Goal: Information Seeking & Learning: Check status

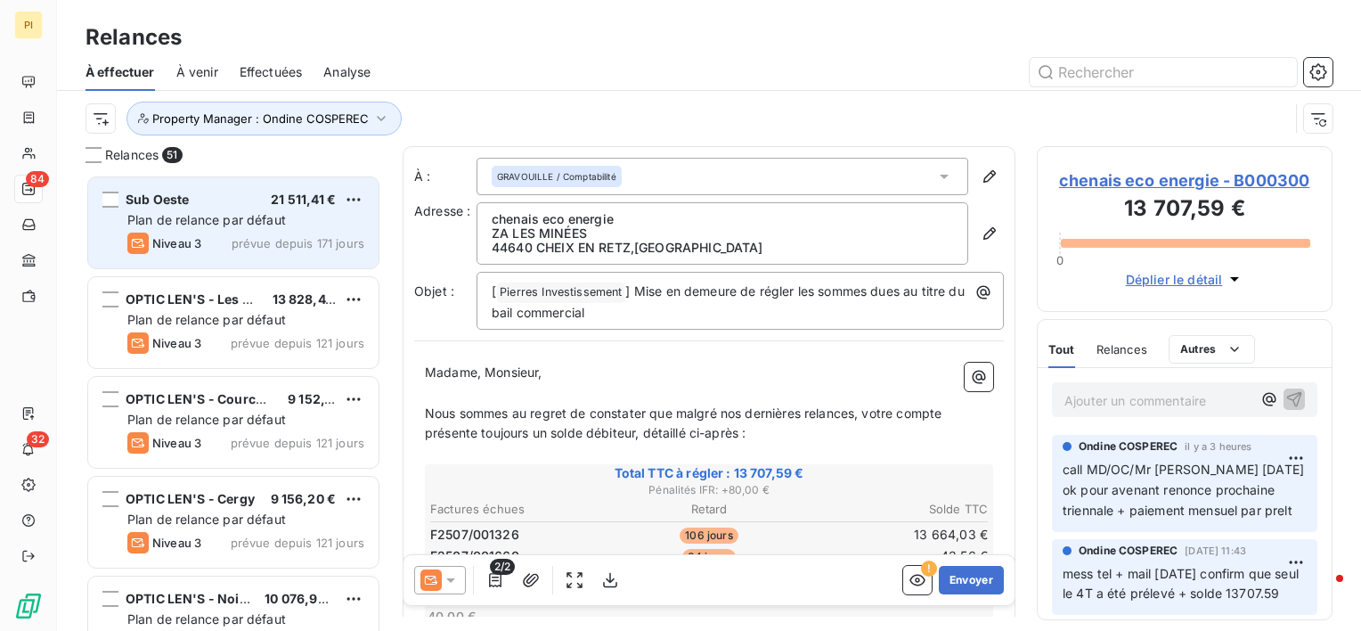
click at [215, 228] on div "Plan de relance par défaut" at bounding box center [245, 220] width 237 height 18
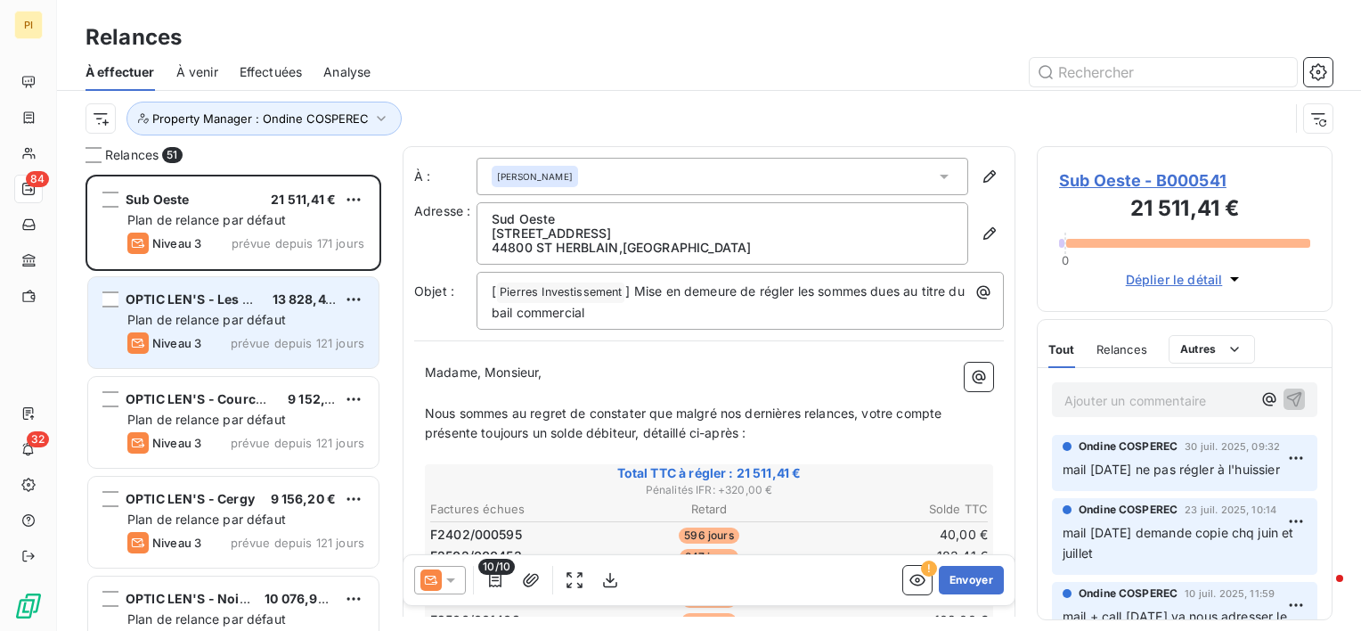
click at [197, 341] on span "Niveau 3" at bounding box center [176, 343] width 49 height 14
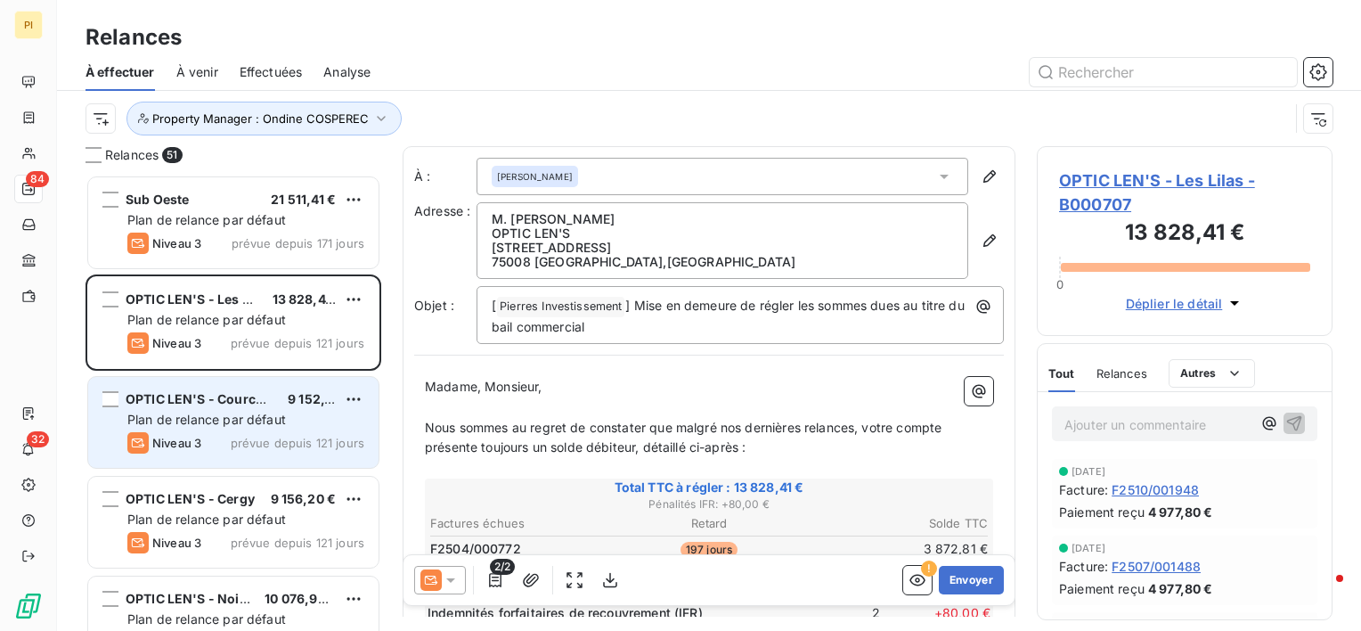
click at [199, 430] on div "OPTIC LEN'S - Courcouronnes 9 152,16 € Plan de relance par défaut Niveau 3 prév…" at bounding box center [233, 422] width 290 height 91
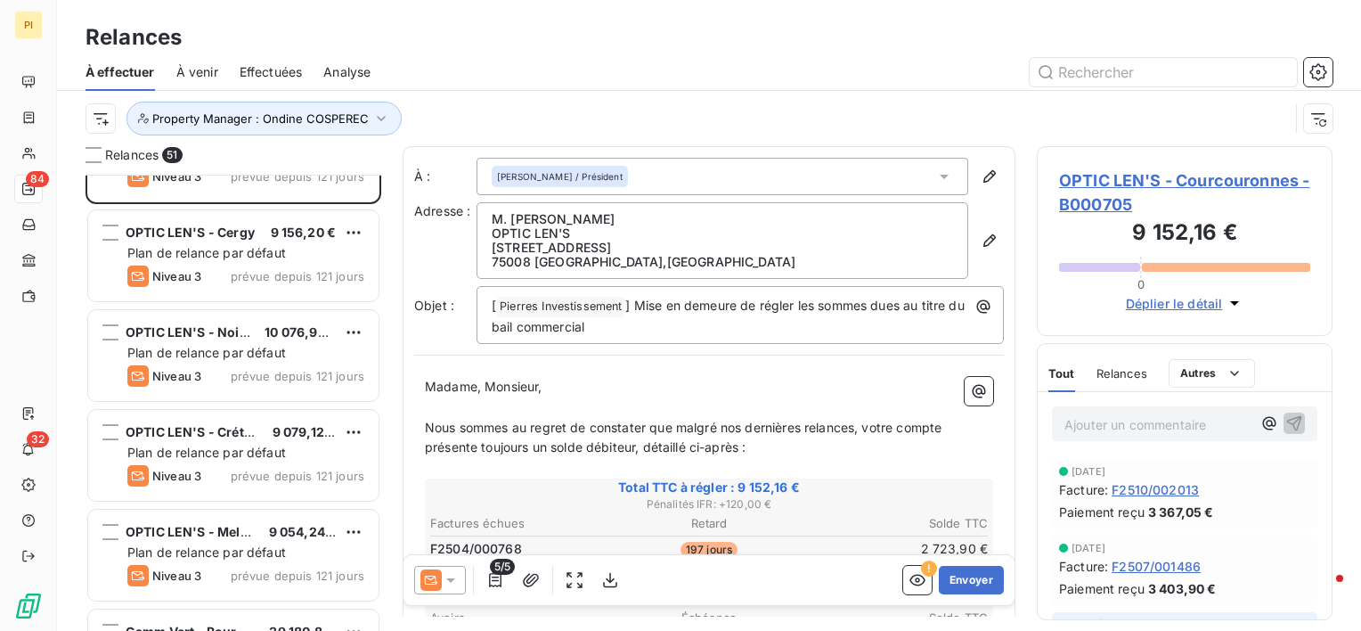
scroll to position [356, 0]
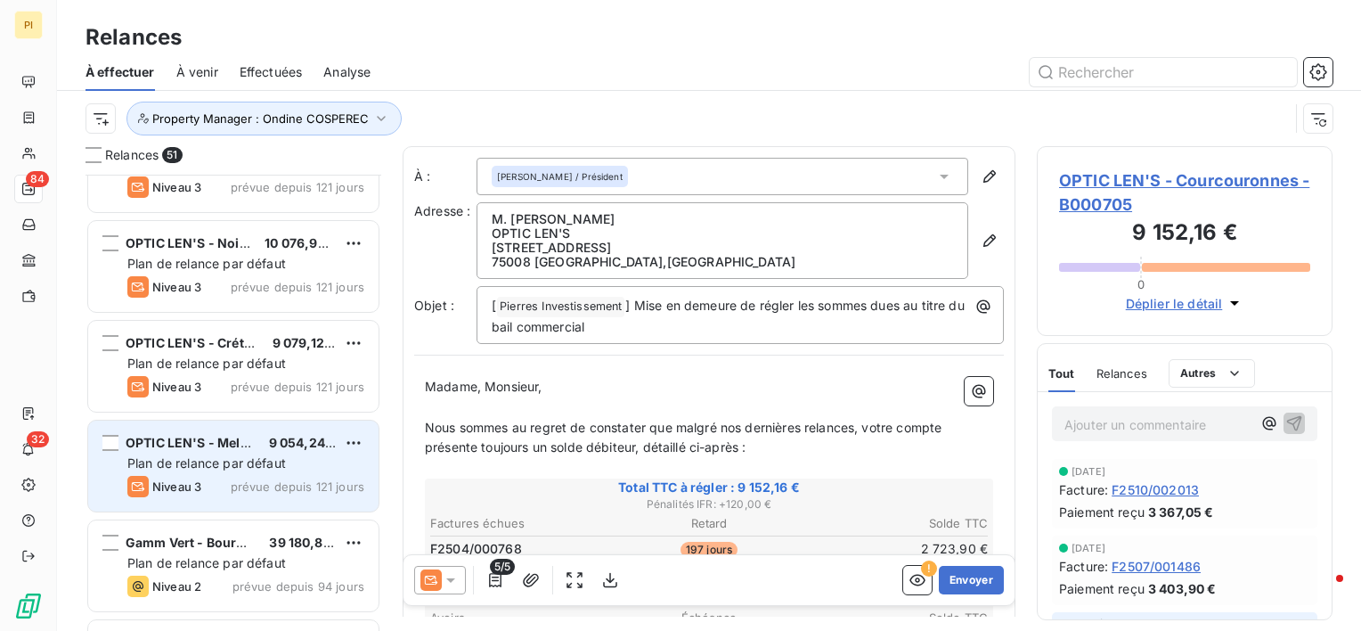
click at [203, 484] on div "Niveau 3 prévue depuis 121 jours" at bounding box center [245, 486] width 237 height 21
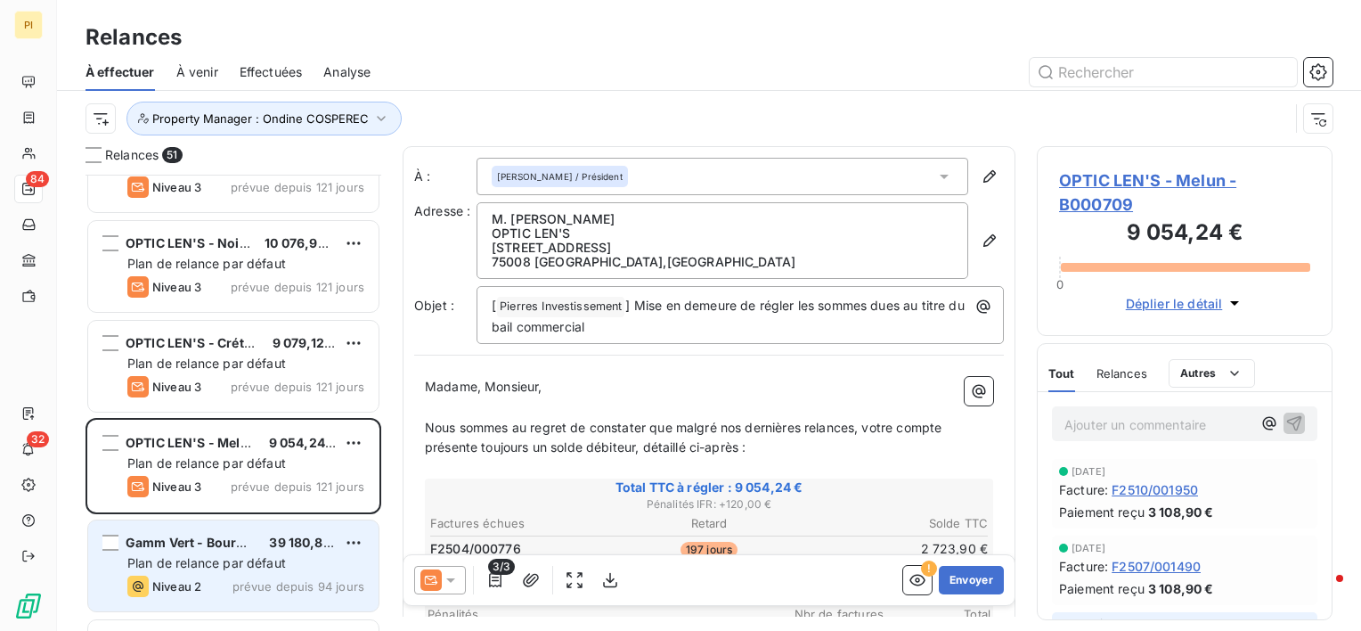
click at [187, 535] on span "Gamm Vert - Bourgueil" at bounding box center [197, 542] width 142 height 15
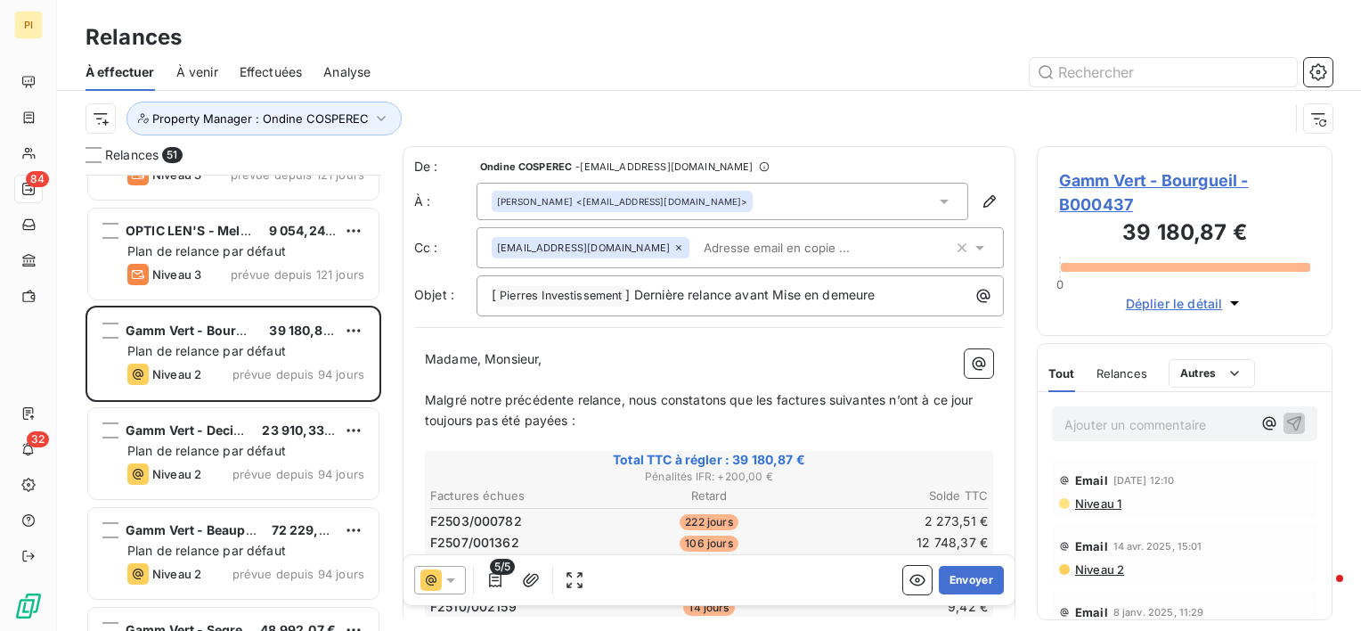
scroll to position [624, 0]
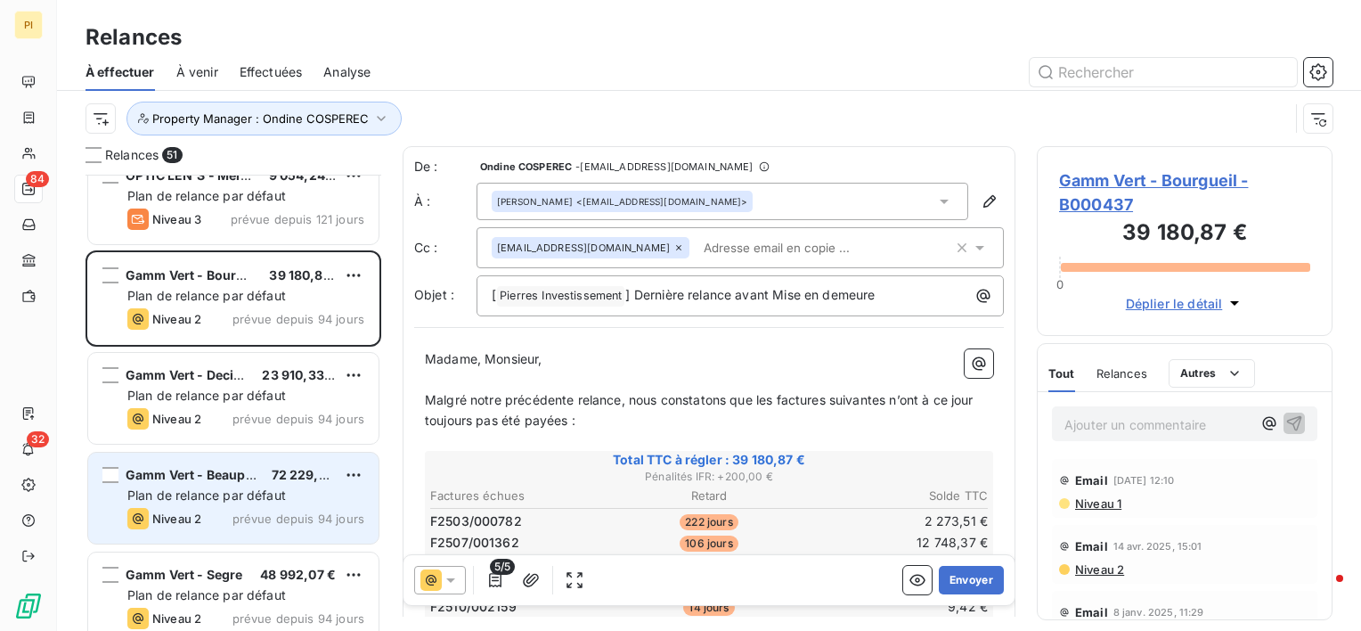
click at [205, 519] on div "Niveau 2 prévue depuis 94 jours" at bounding box center [245, 518] width 237 height 21
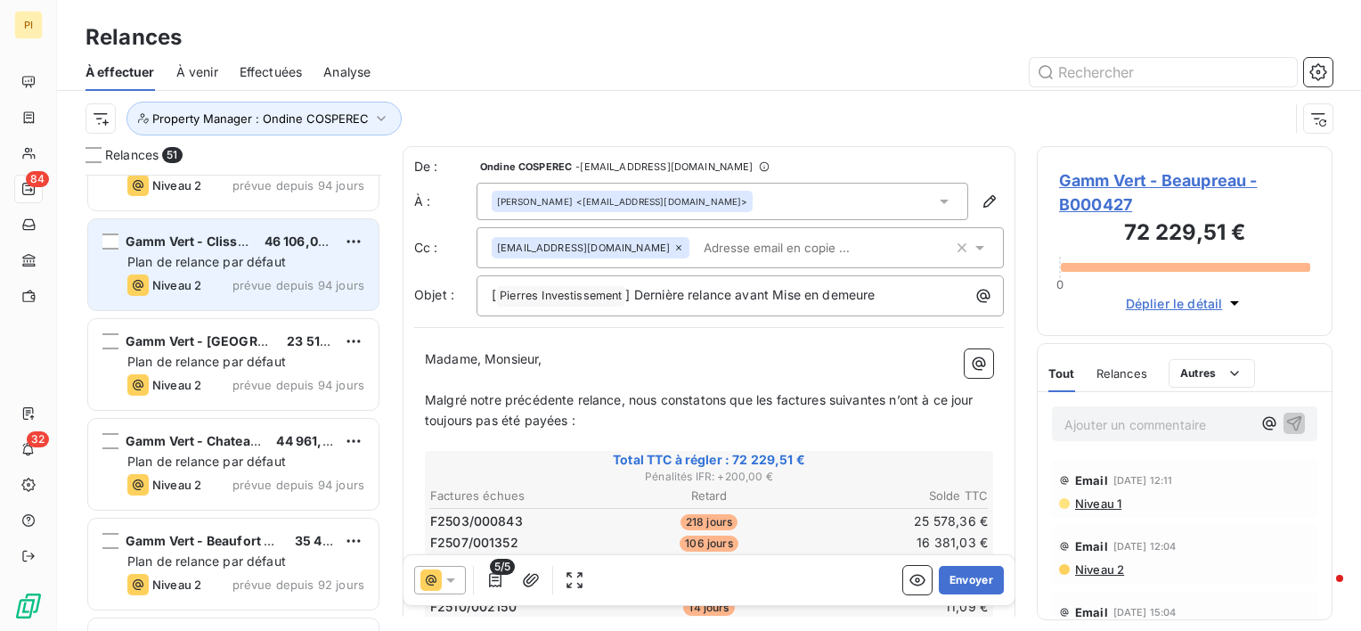
scroll to position [1069, 0]
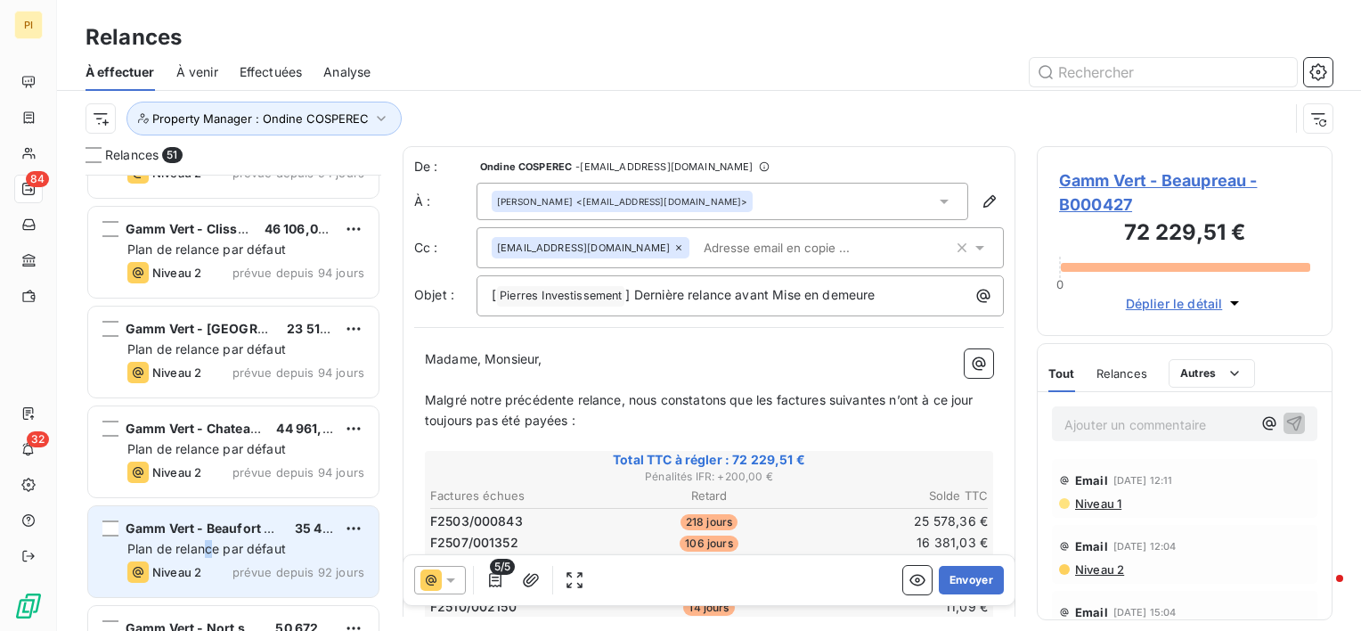
drag, startPoint x: 210, startPoint y: 545, endPoint x: 203, endPoint y: 538, distance: 10.1
click at [203, 540] on div "Plan de relance par défaut" at bounding box center [245, 549] width 237 height 18
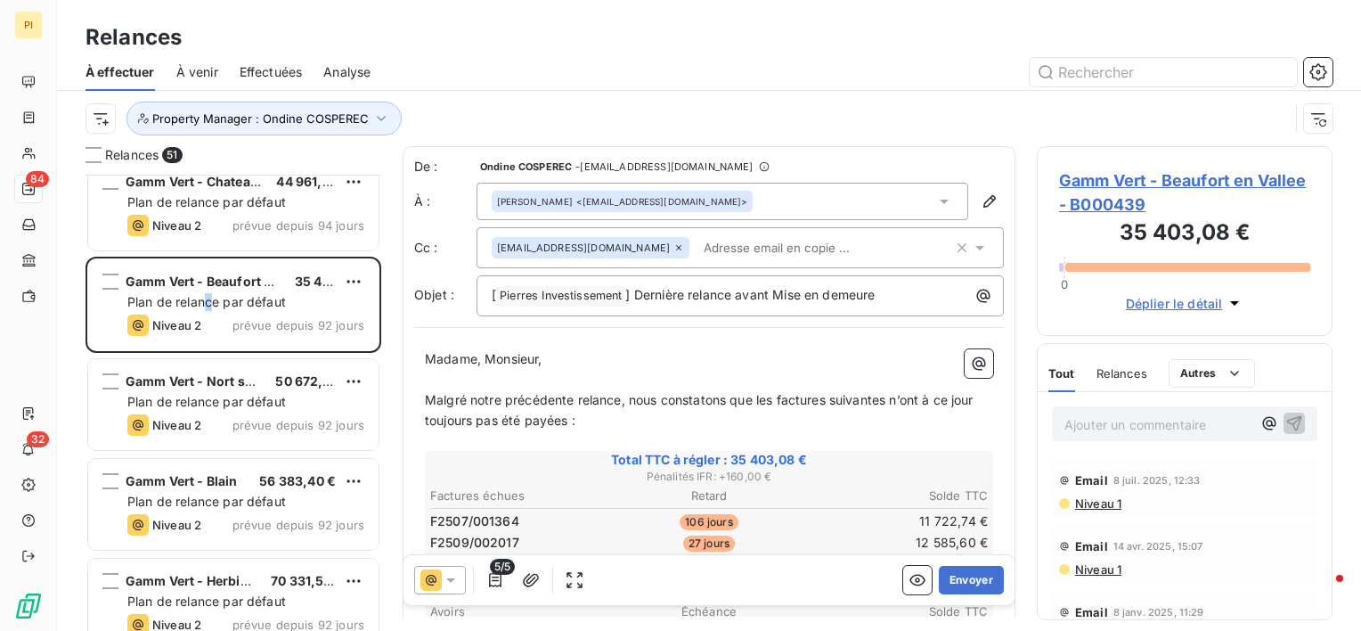
scroll to position [1425, 0]
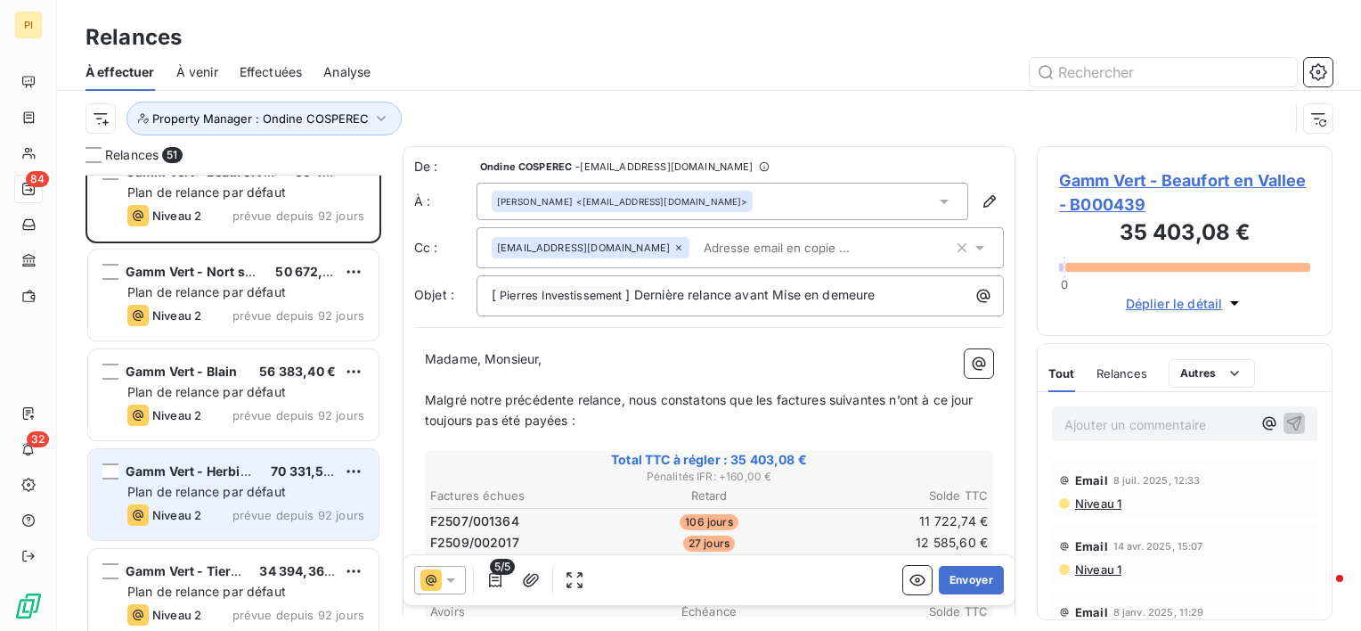
drag, startPoint x: 203, startPoint y: 606, endPoint x: 275, endPoint y: 530, distance: 104.6
click at [202, 604] on div "Niveau 2 prévue depuis 92 jours" at bounding box center [245, 614] width 237 height 21
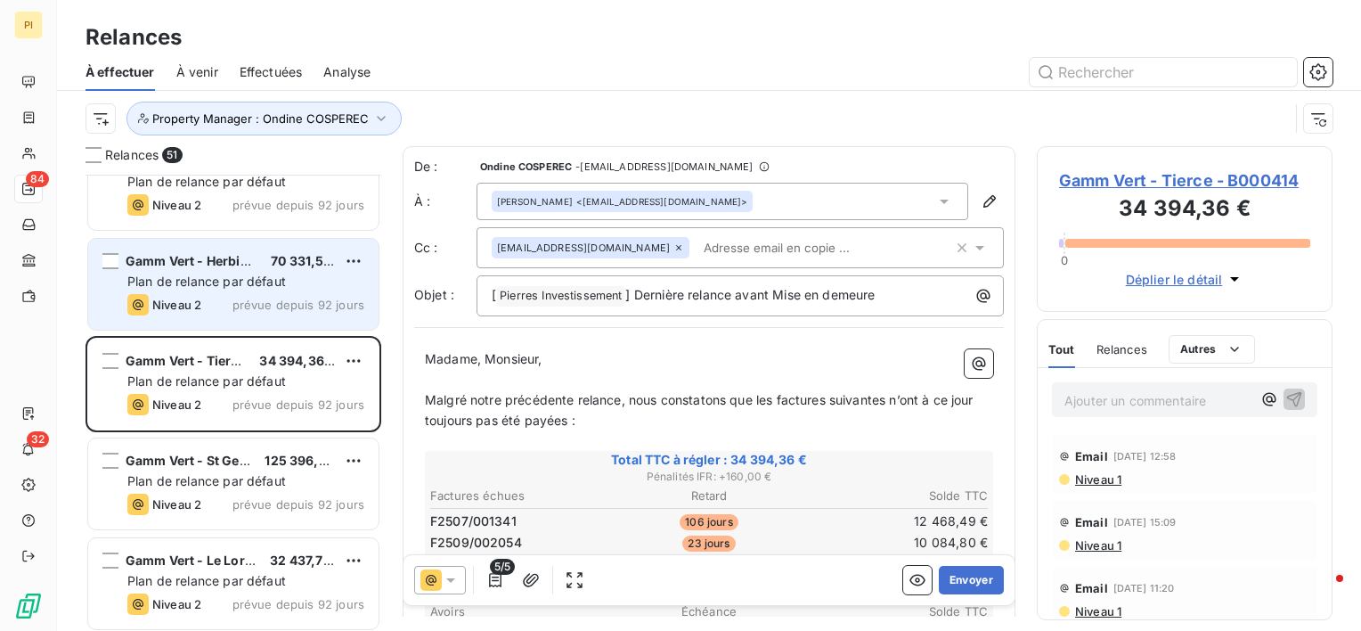
scroll to position [1693, 0]
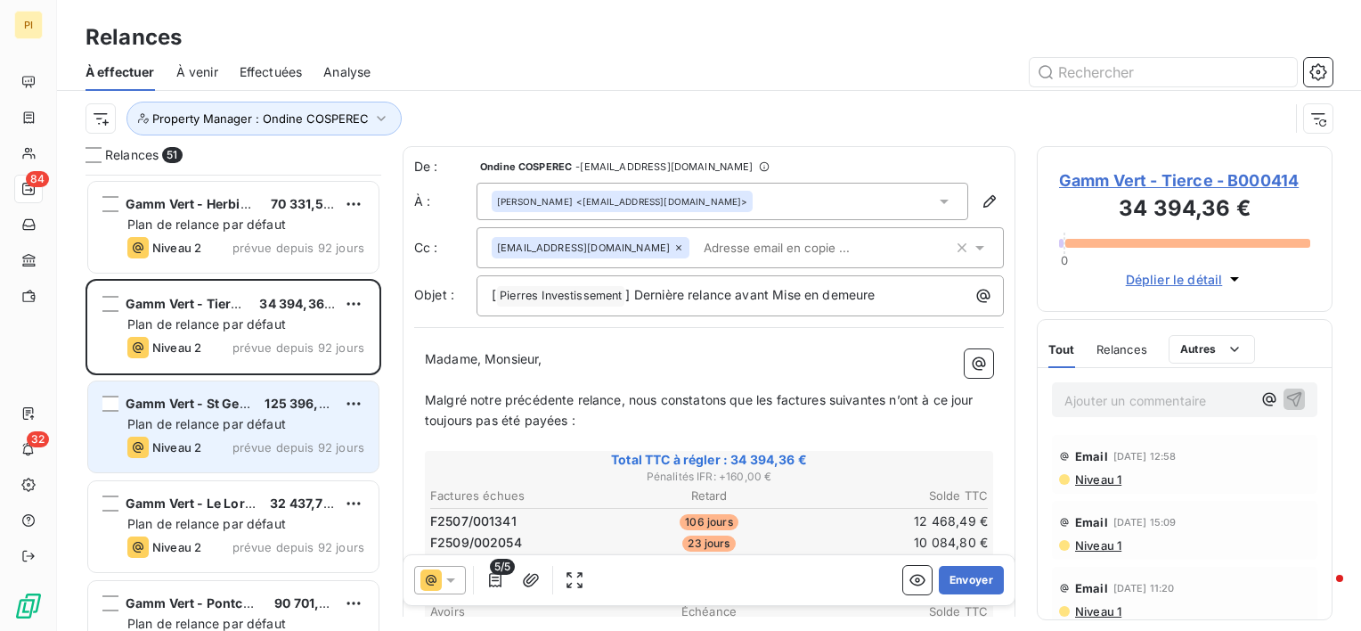
click at [256, 442] on span "prévue depuis 92 jours" at bounding box center [299, 447] width 132 height 14
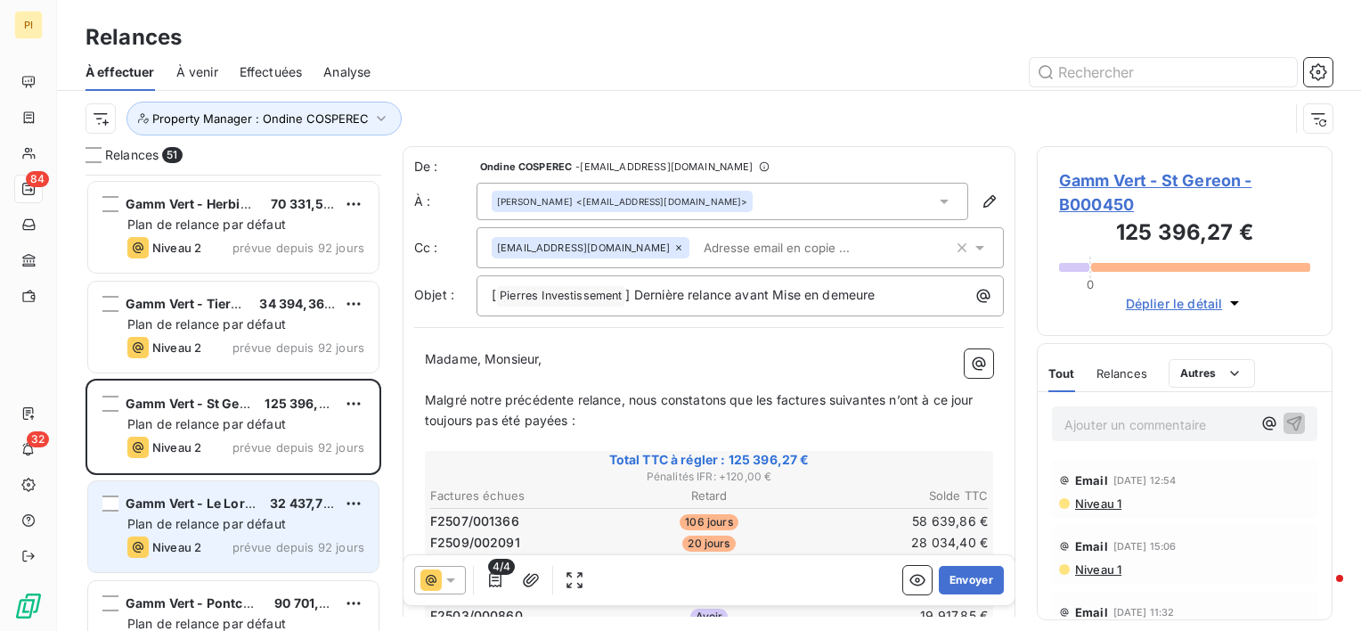
drag, startPoint x: 214, startPoint y: 532, endPoint x: 249, endPoint y: 502, distance: 45.5
click at [214, 529] on div "Gamm Vert - Le Loroux 32 437,77 € Plan de relance par défaut Niveau 2 prévue de…" at bounding box center [233, 526] width 290 height 91
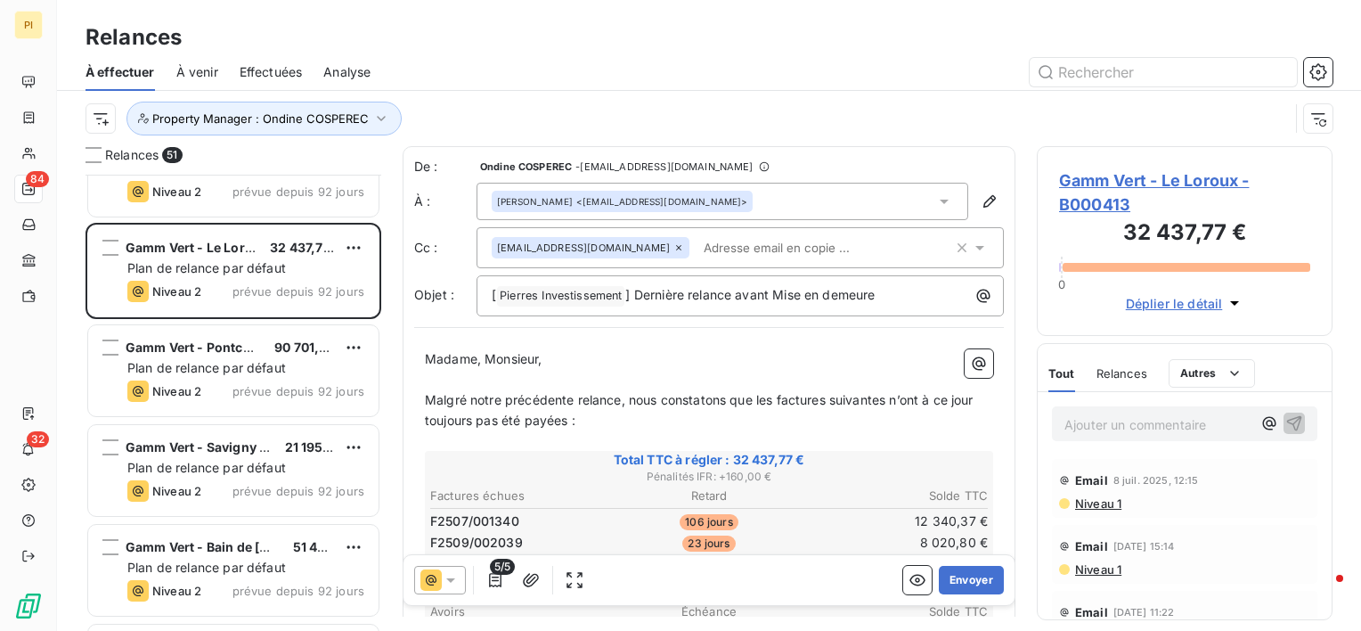
scroll to position [1960, 0]
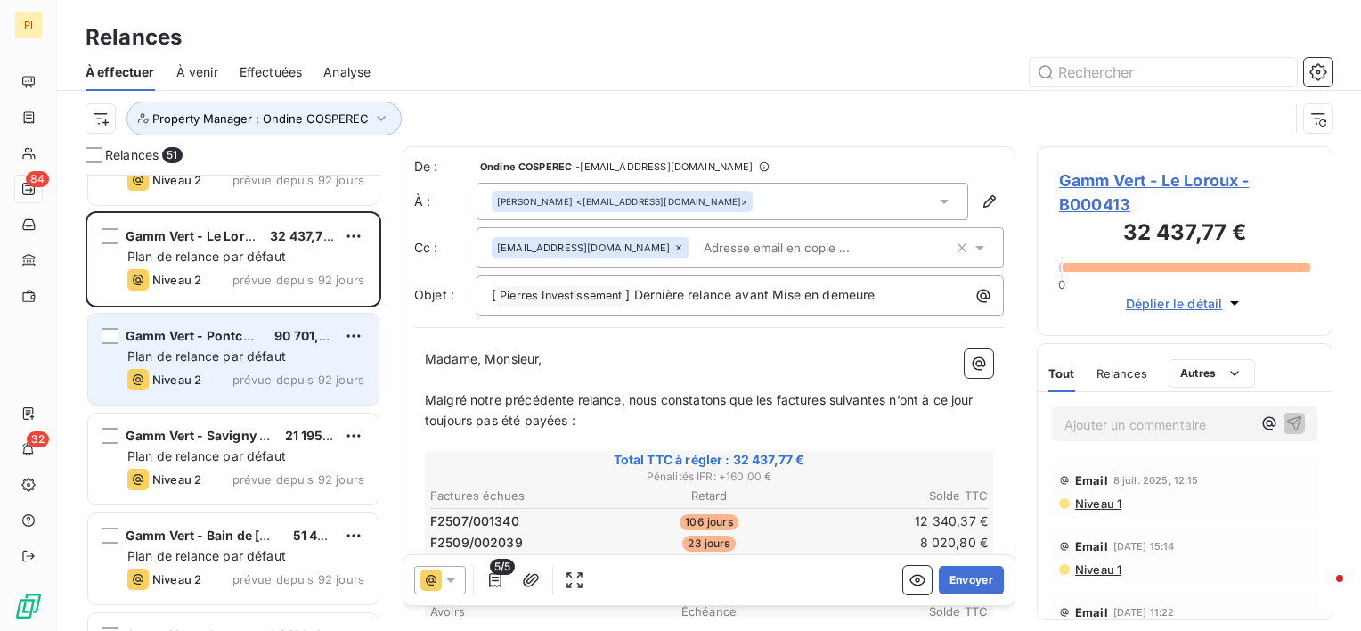
click at [241, 373] on span "prévue depuis 92 jours" at bounding box center [299, 379] width 132 height 14
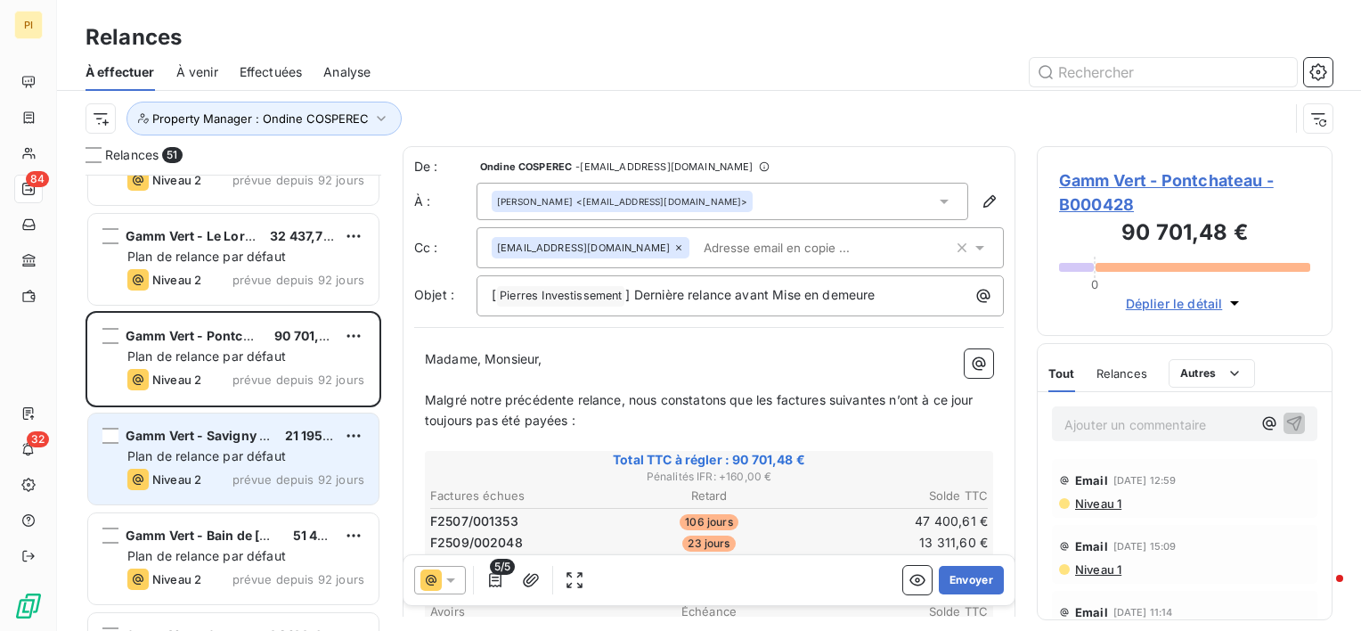
click at [209, 474] on div "Niveau 2 prévue depuis 92 jours" at bounding box center [245, 479] width 237 height 21
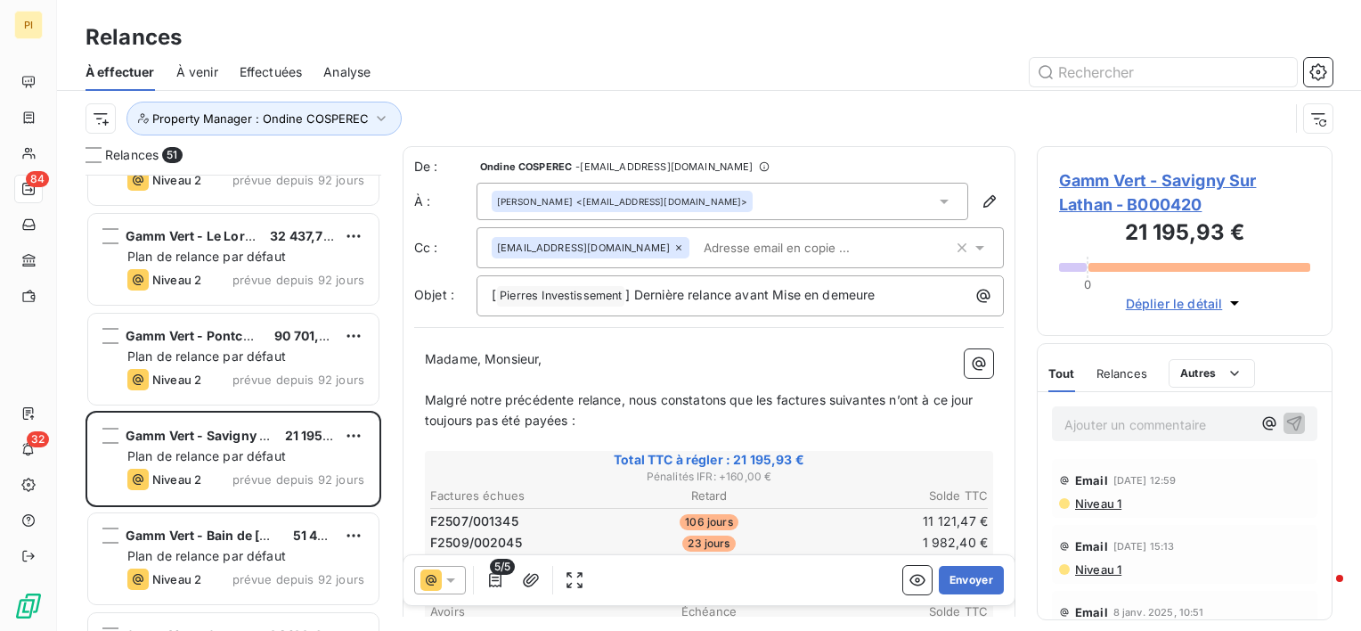
drag, startPoint x: 194, startPoint y: 543, endPoint x: 249, endPoint y: 504, distance: 67.0
click at [193, 543] on div "Gamm Vert - Bain de Bretagne 51 404,39 € Plan de relance par défaut Niveau 2 pr…" at bounding box center [233, 558] width 290 height 91
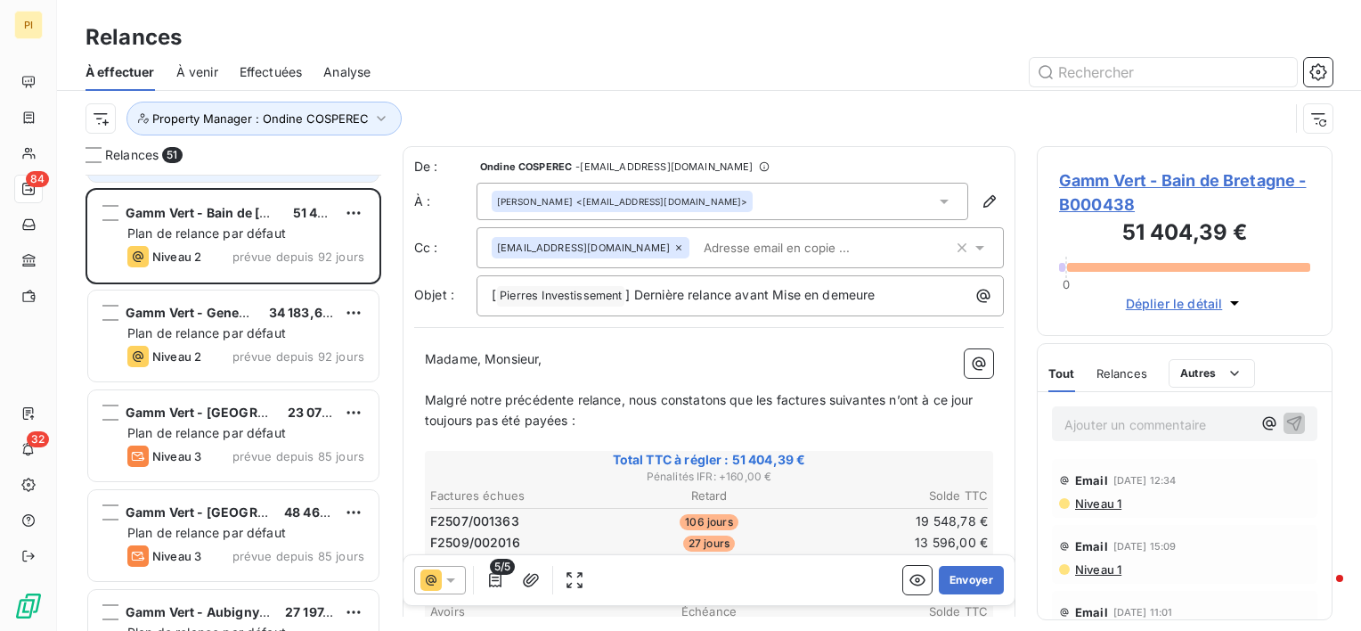
scroll to position [2316, 0]
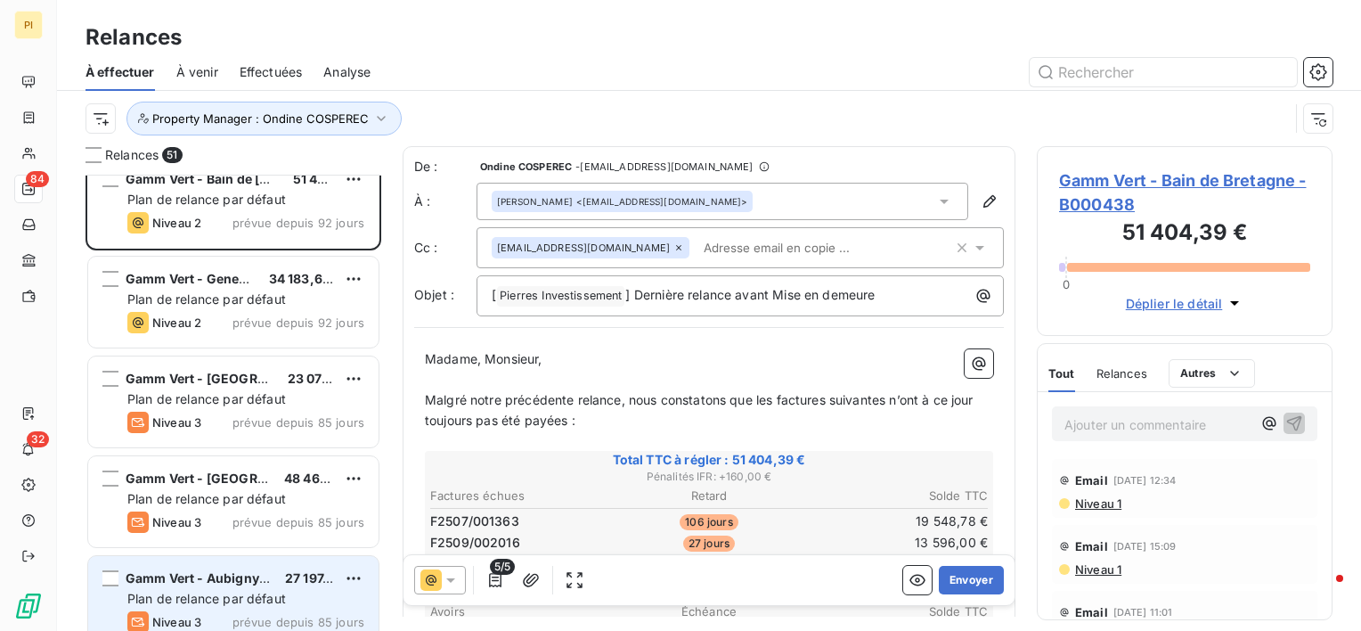
click at [184, 585] on div "Gamm Vert - Aubigny sur Nere 27 197,41 € Plan de relance par défaut Niveau 3 pr…" at bounding box center [233, 601] width 290 height 91
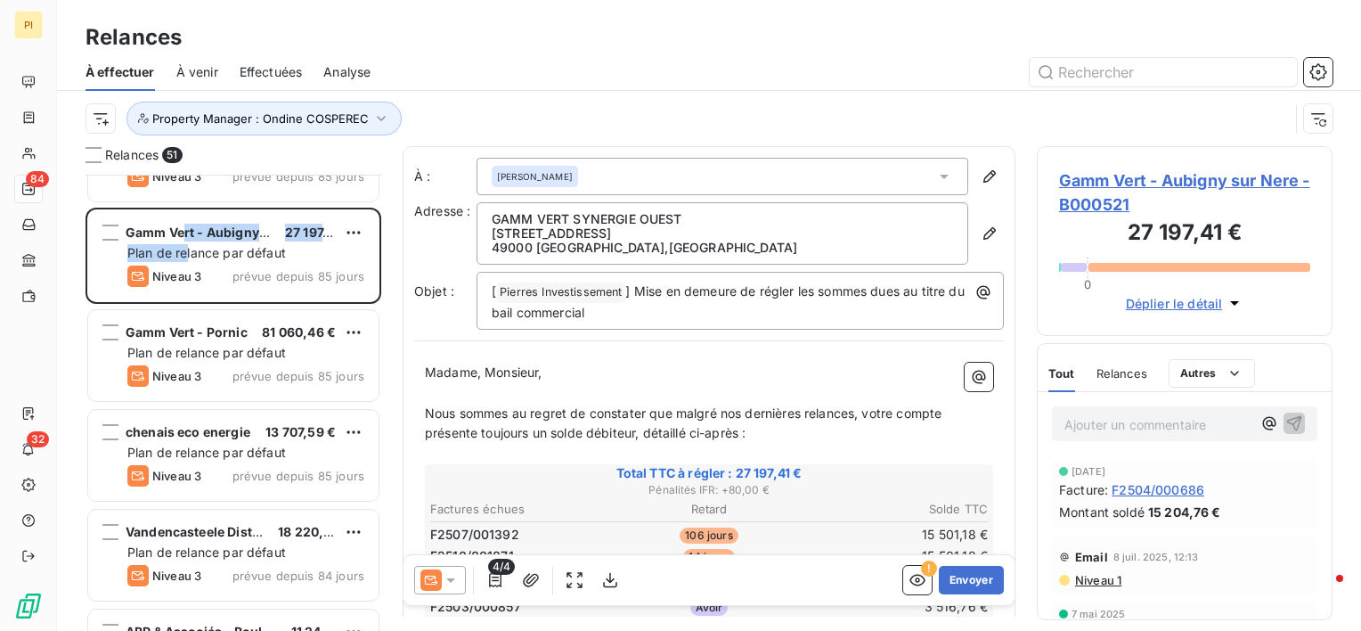
scroll to position [2673, 0]
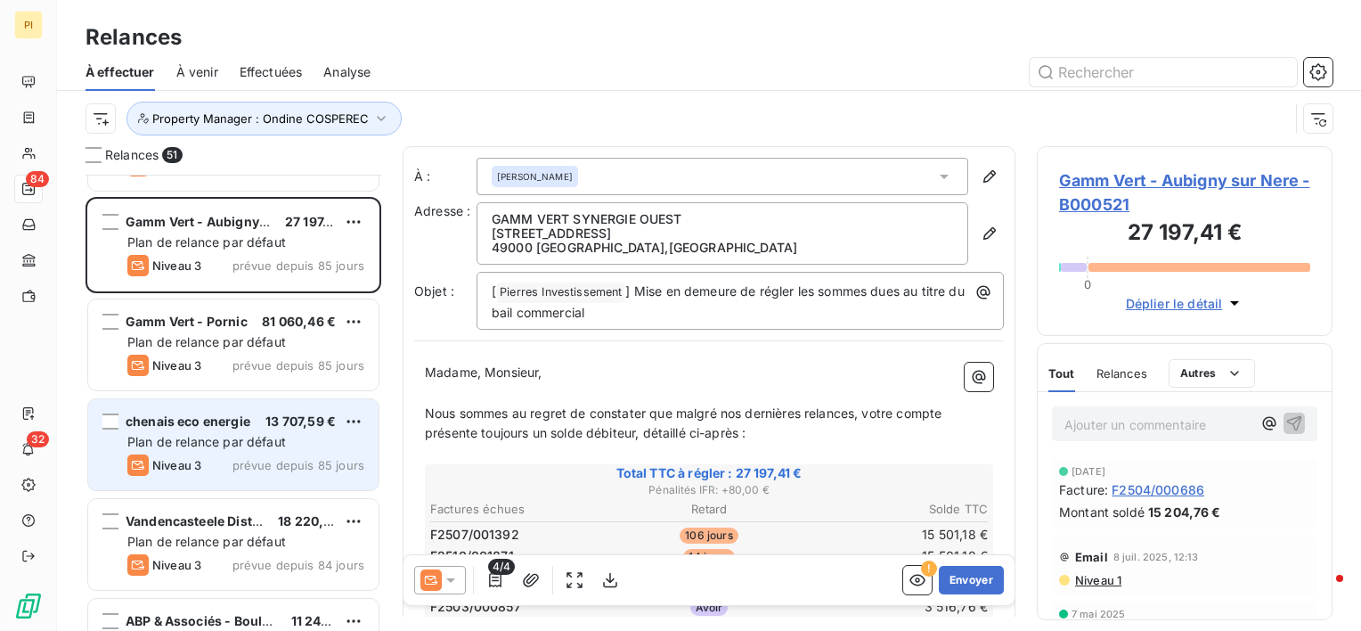
click at [207, 435] on span "Plan de relance par défaut" at bounding box center [206, 441] width 159 height 15
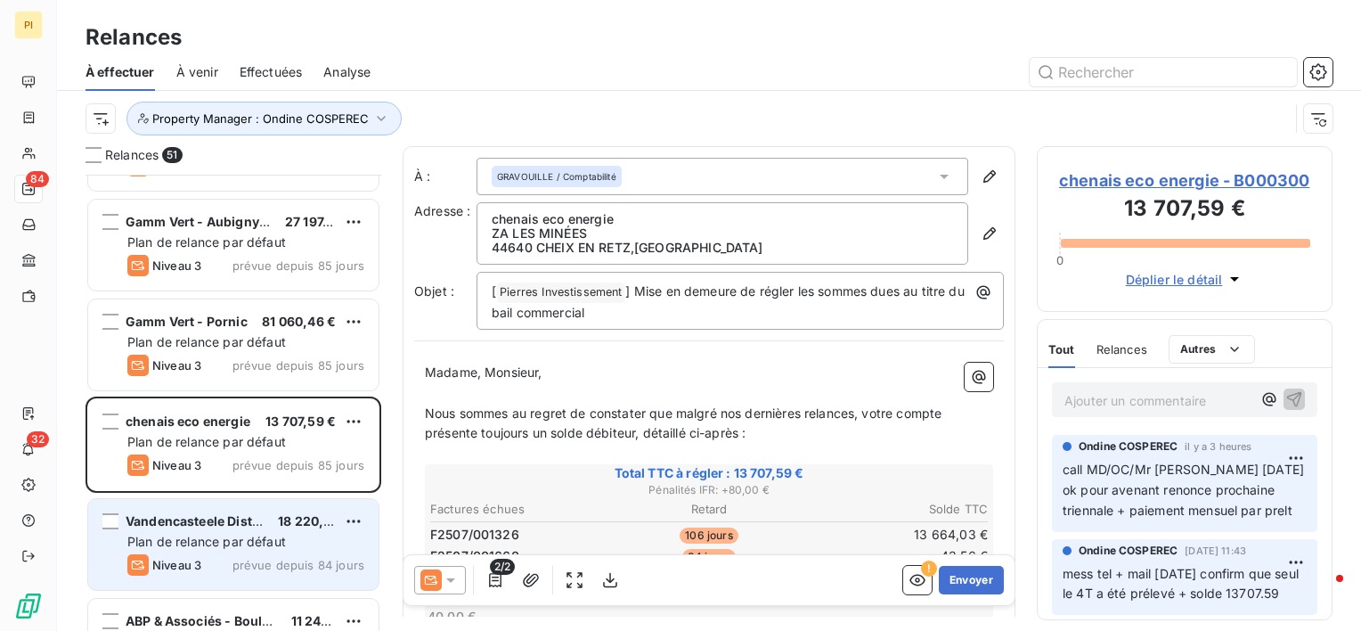
click at [239, 527] on div "Vandencasteele Distribution" at bounding box center [195, 521] width 138 height 18
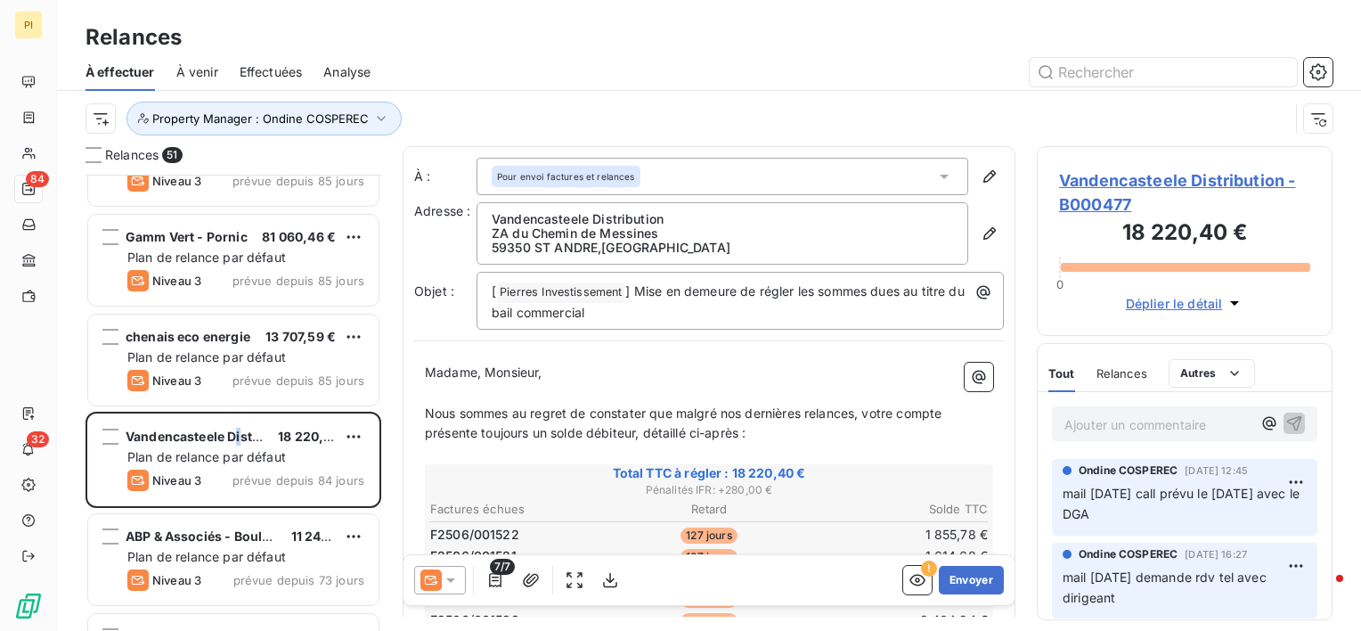
scroll to position [2851, 0]
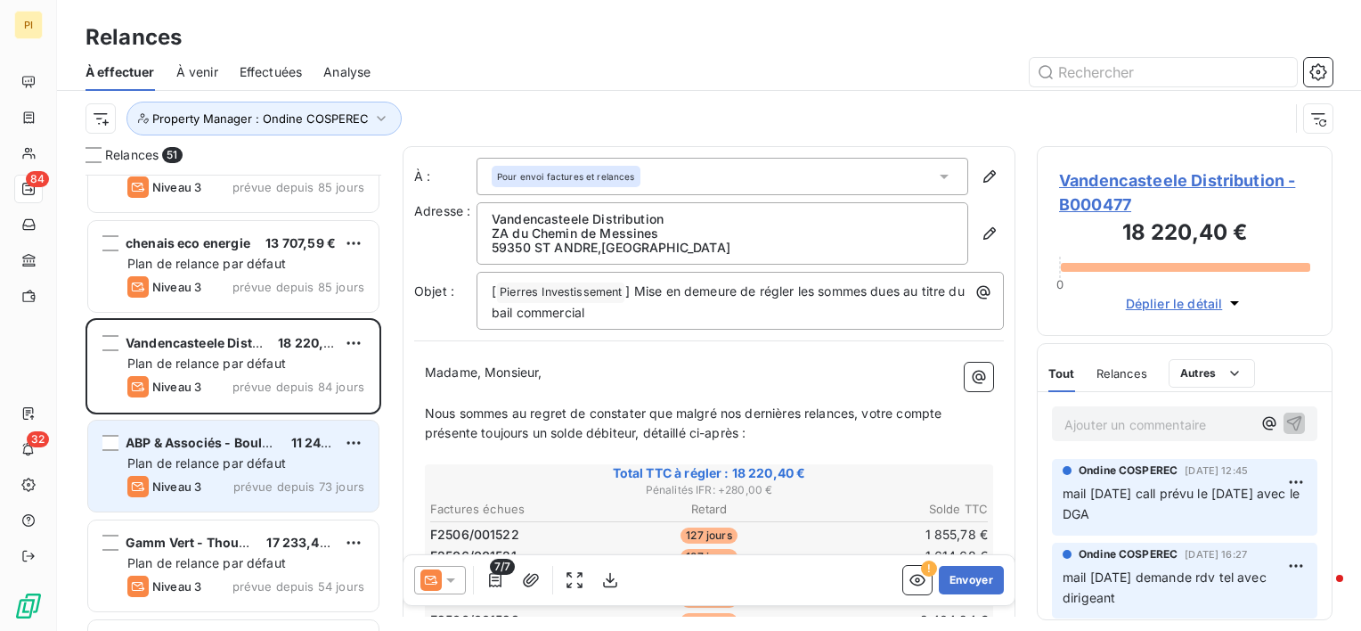
drag, startPoint x: 204, startPoint y: 469, endPoint x: 238, endPoint y: 451, distance: 38.7
click at [204, 469] on div "Plan de relance par défaut" at bounding box center [245, 463] width 237 height 18
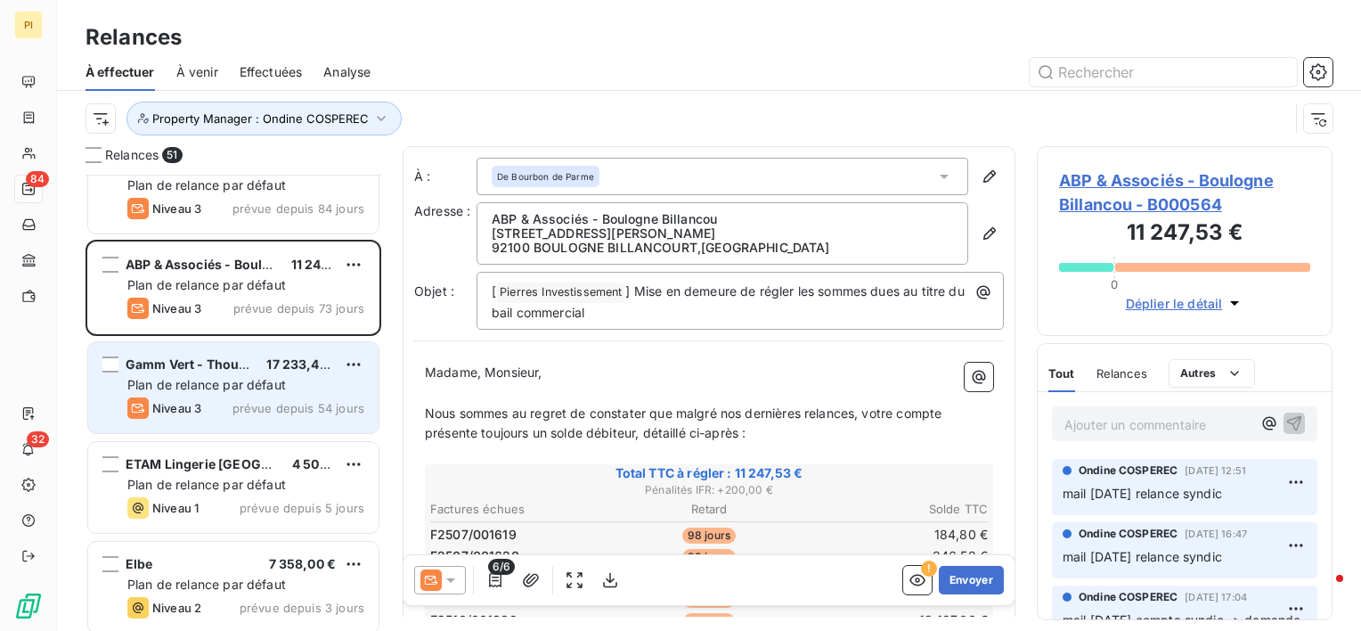
scroll to position [3118, 0]
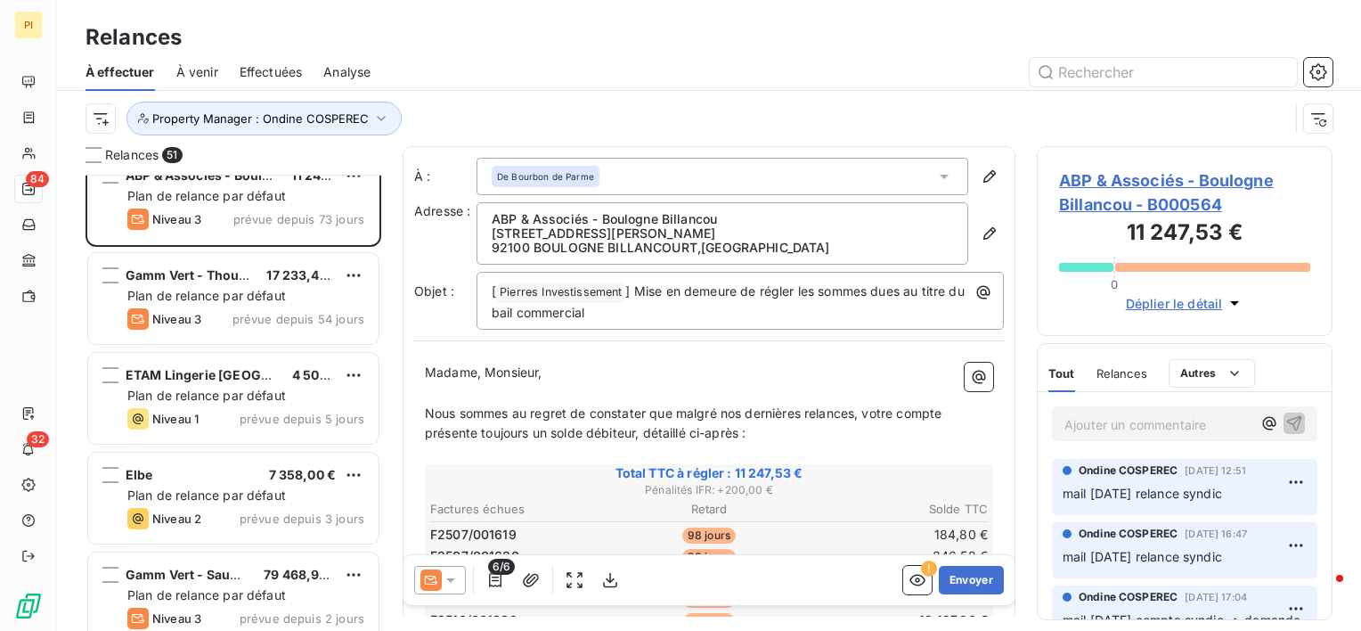
drag, startPoint x: 242, startPoint y: 401, endPoint x: 392, endPoint y: 374, distance: 152.0
click at [245, 399] on span "Plan de relance par défaut" at bounding box center [206, 395] width 159 height 15
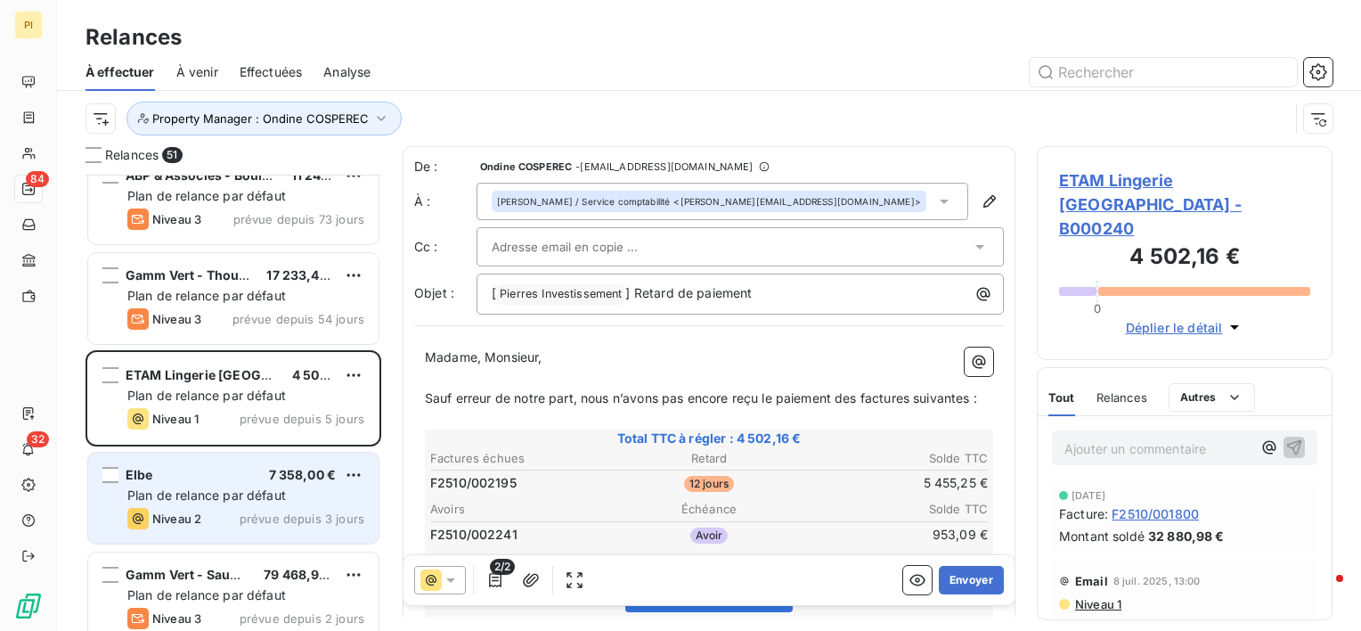
scroll to position [3207, 0]
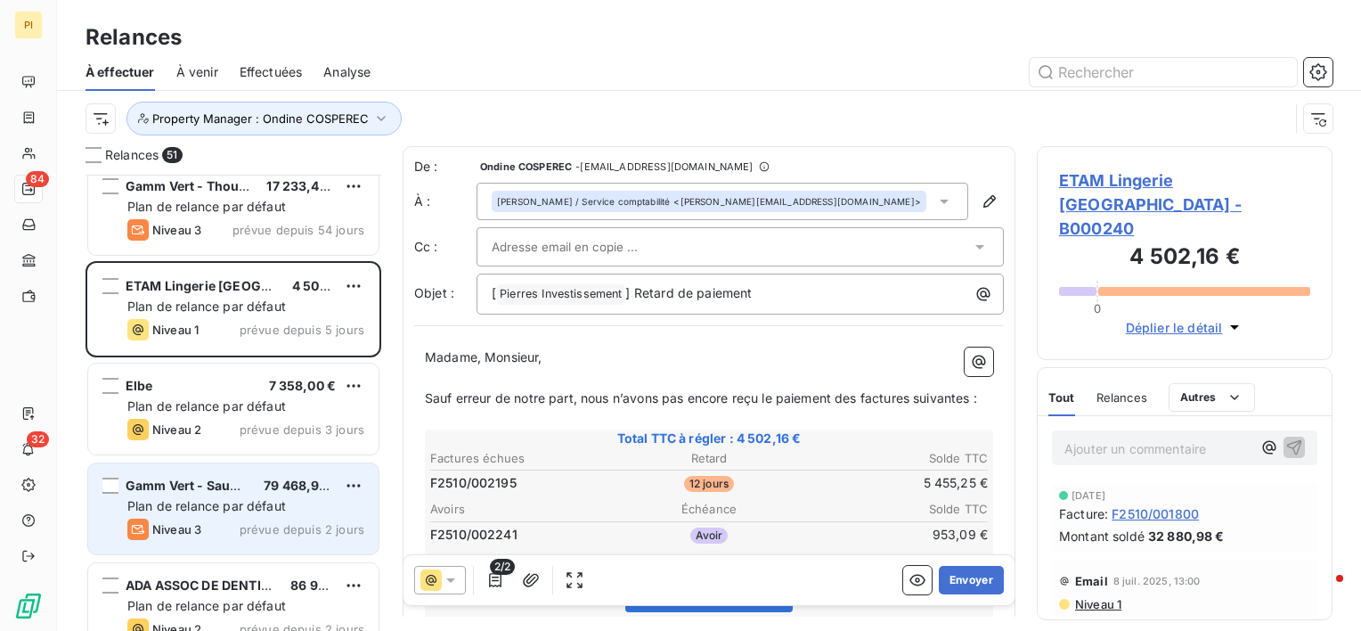
click at [203, 520] on div "Niveau 3 prévue depuis 2 jours" at bounding box center [245, 528] width 237 height 21
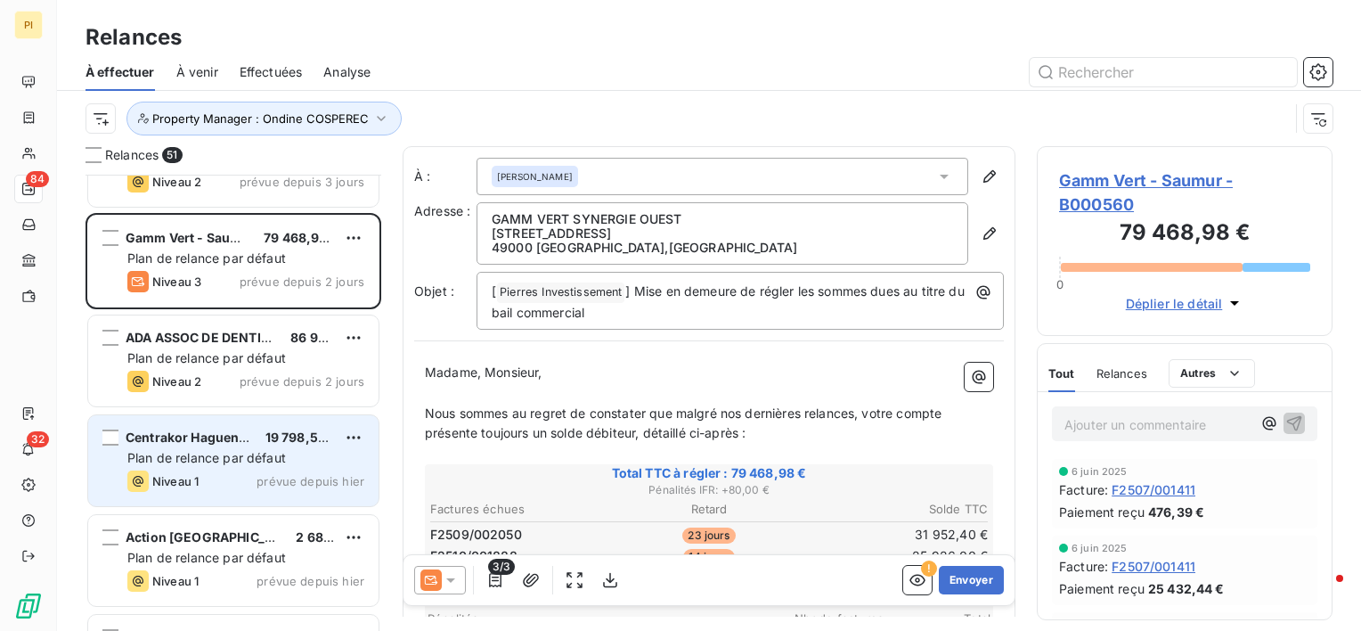
scroll to position [3474, 0]
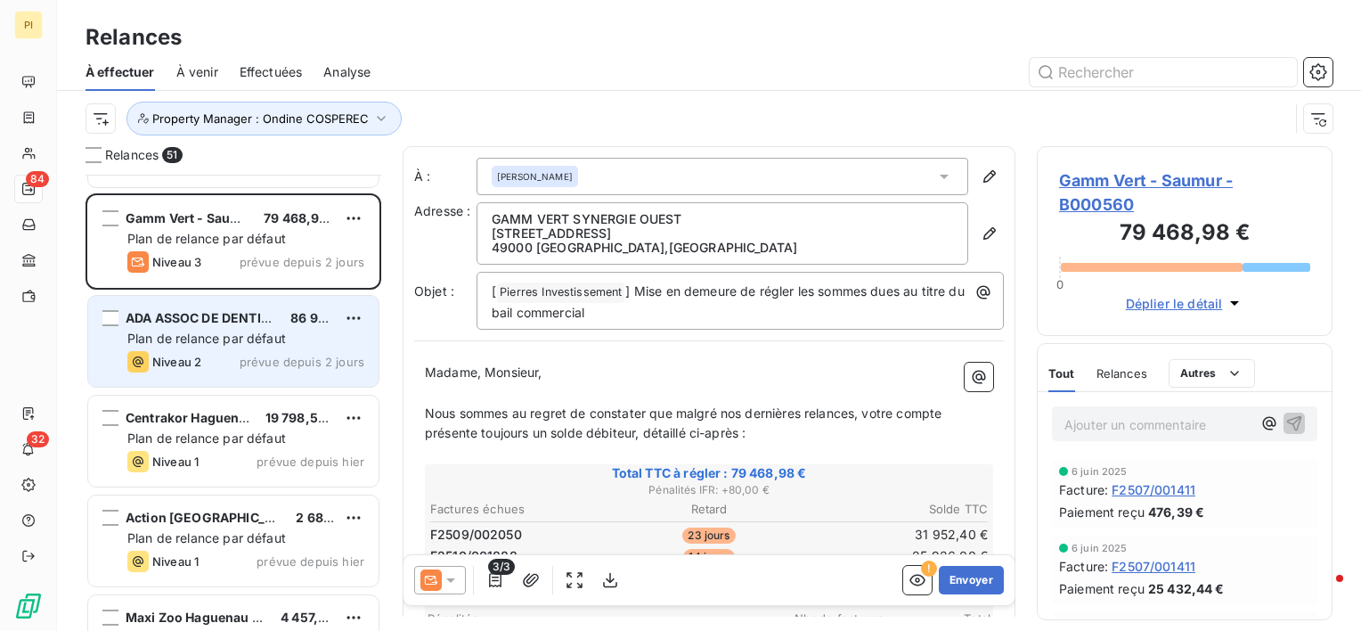
click at [228, 346] on div "ADA ASSOC DE DENTISTERIE AVANCEE 86 977,23 € Plan de relance par défaut Niveau …" at bounding box center [233, 341] width 290 height 91
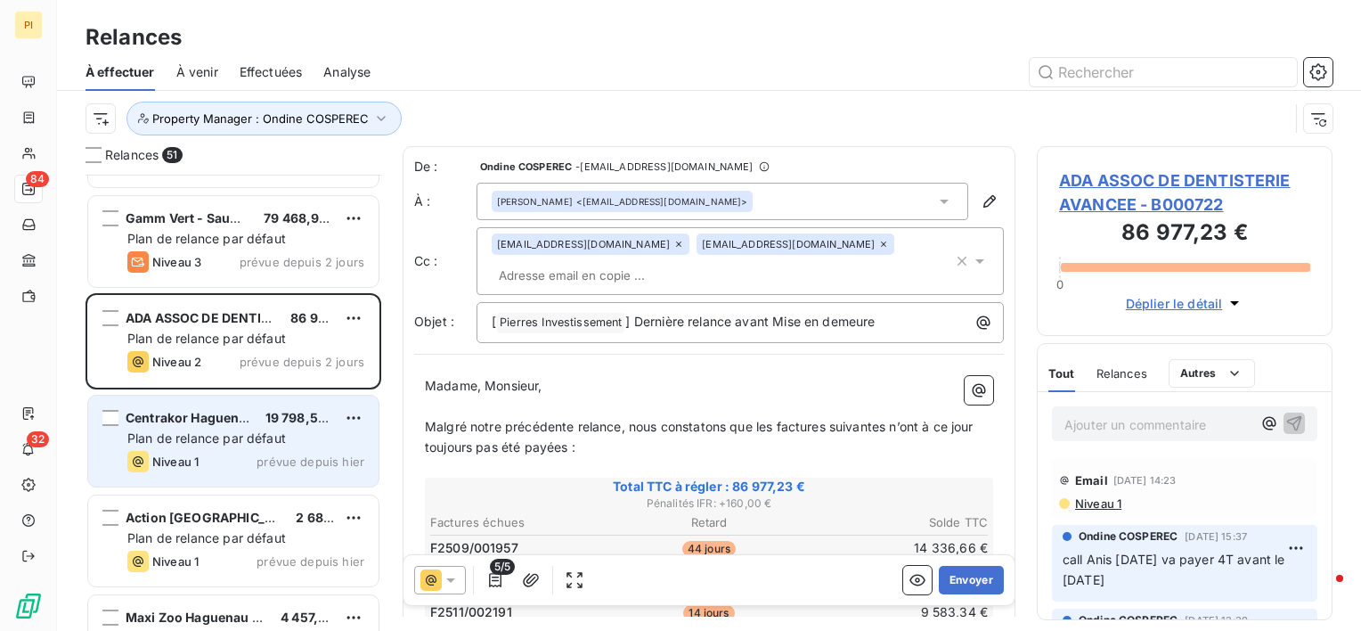
click at [239, 456] on div "Niveau 1 prévue depuis [DATE]" at bounding box center [245, 461] width 237 height 21
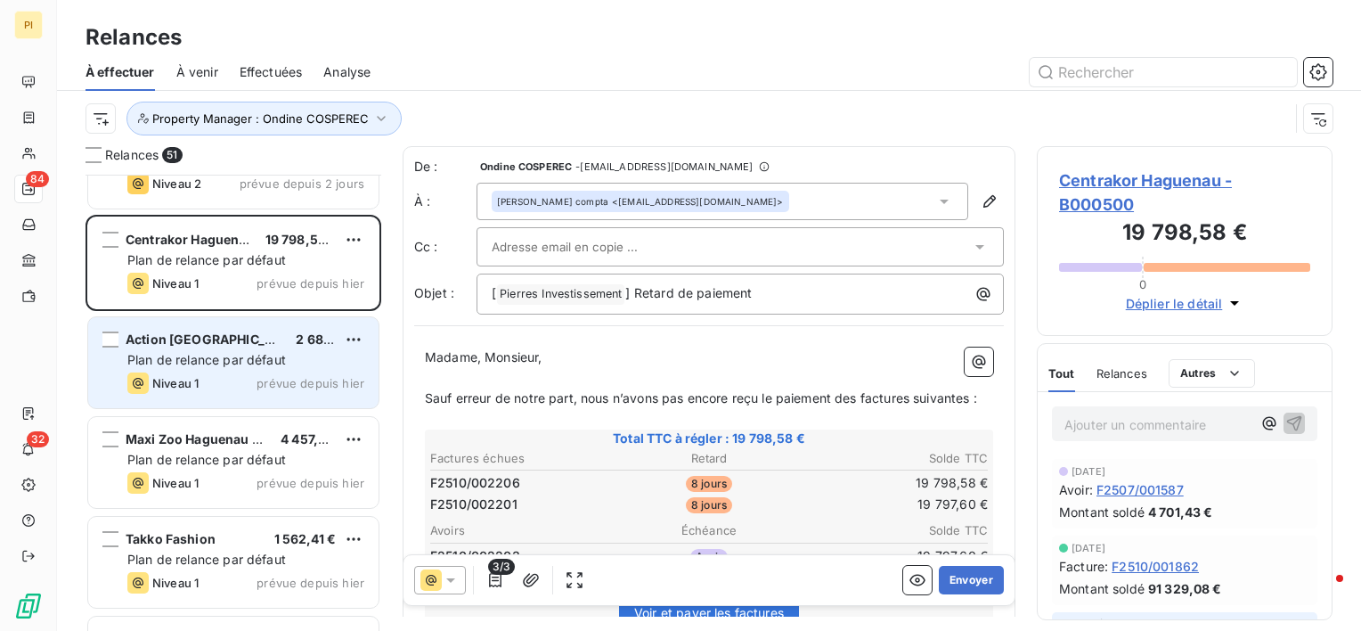
scroll to position [3831, 0]
